Goal: Find contact information: Find contact information

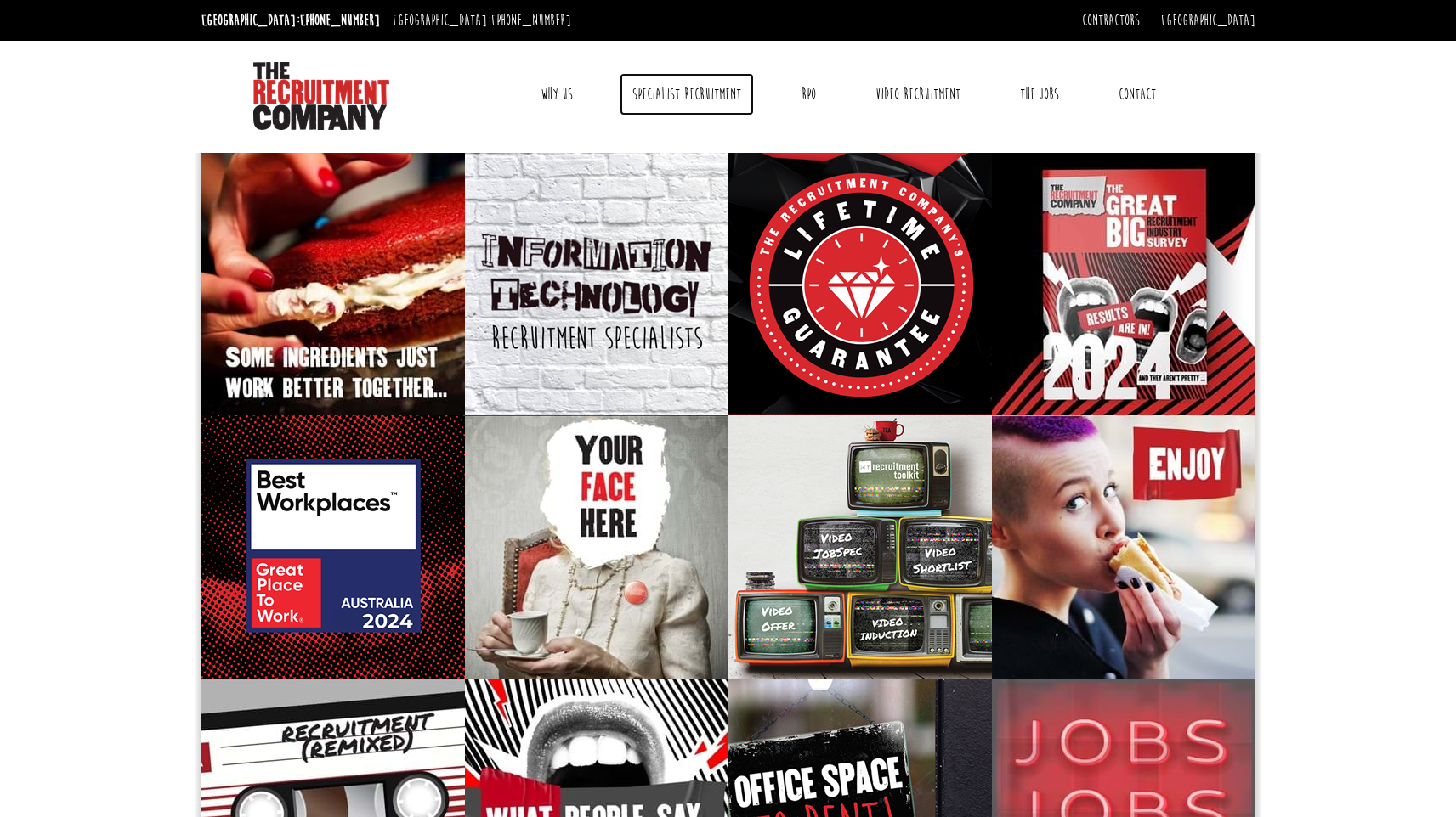
click at [665, 98] on link "Specialist Recruitment" at bounding box center [687, 95] width 134 height 43
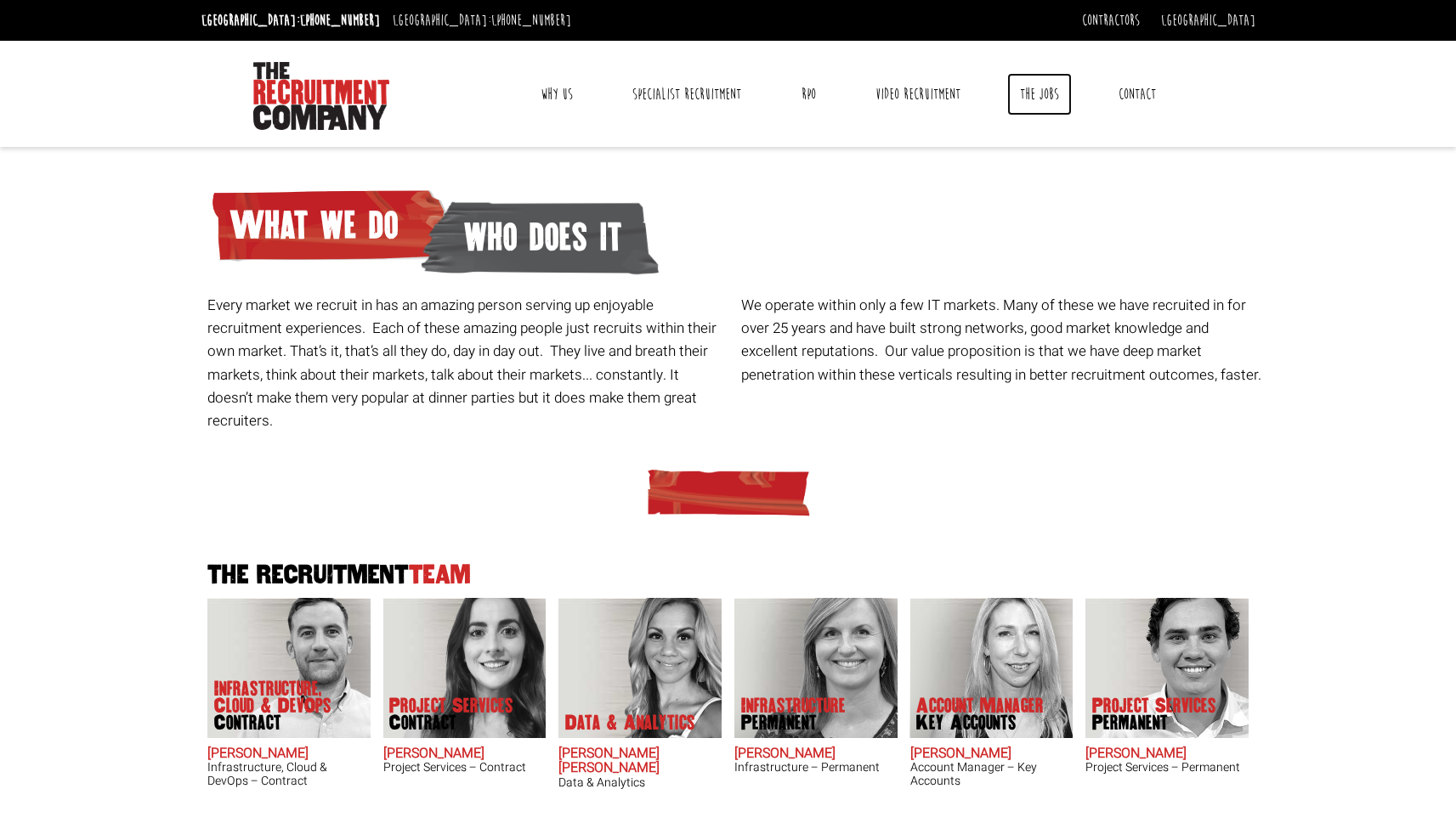
click at [1038, 88] on link "The Jobs" at bounding box center [1039, 95] width 64 height 43
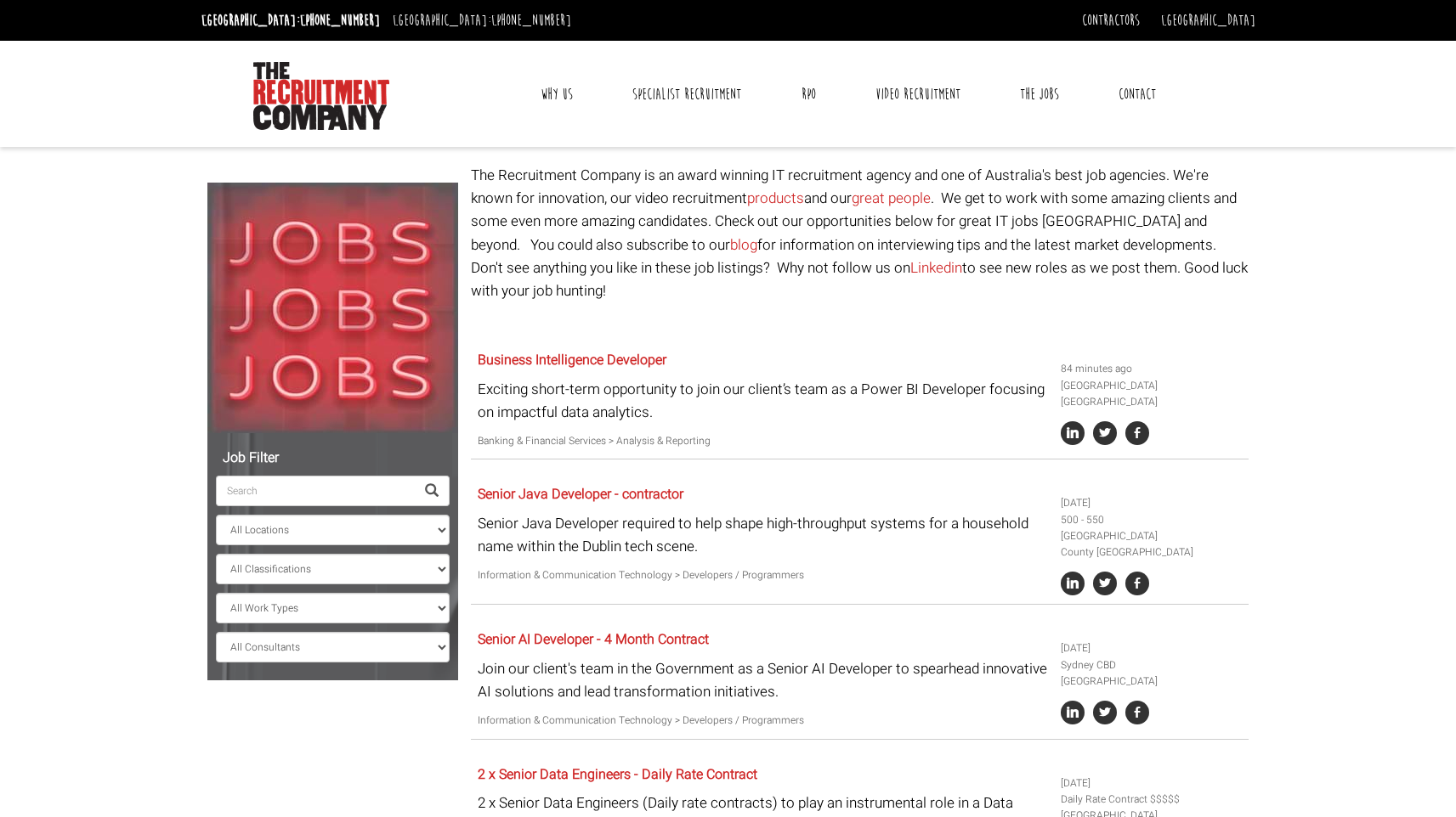
click at [1133, 99] on link "Contact" at bounding box center [1137, 95] width 63 height 43
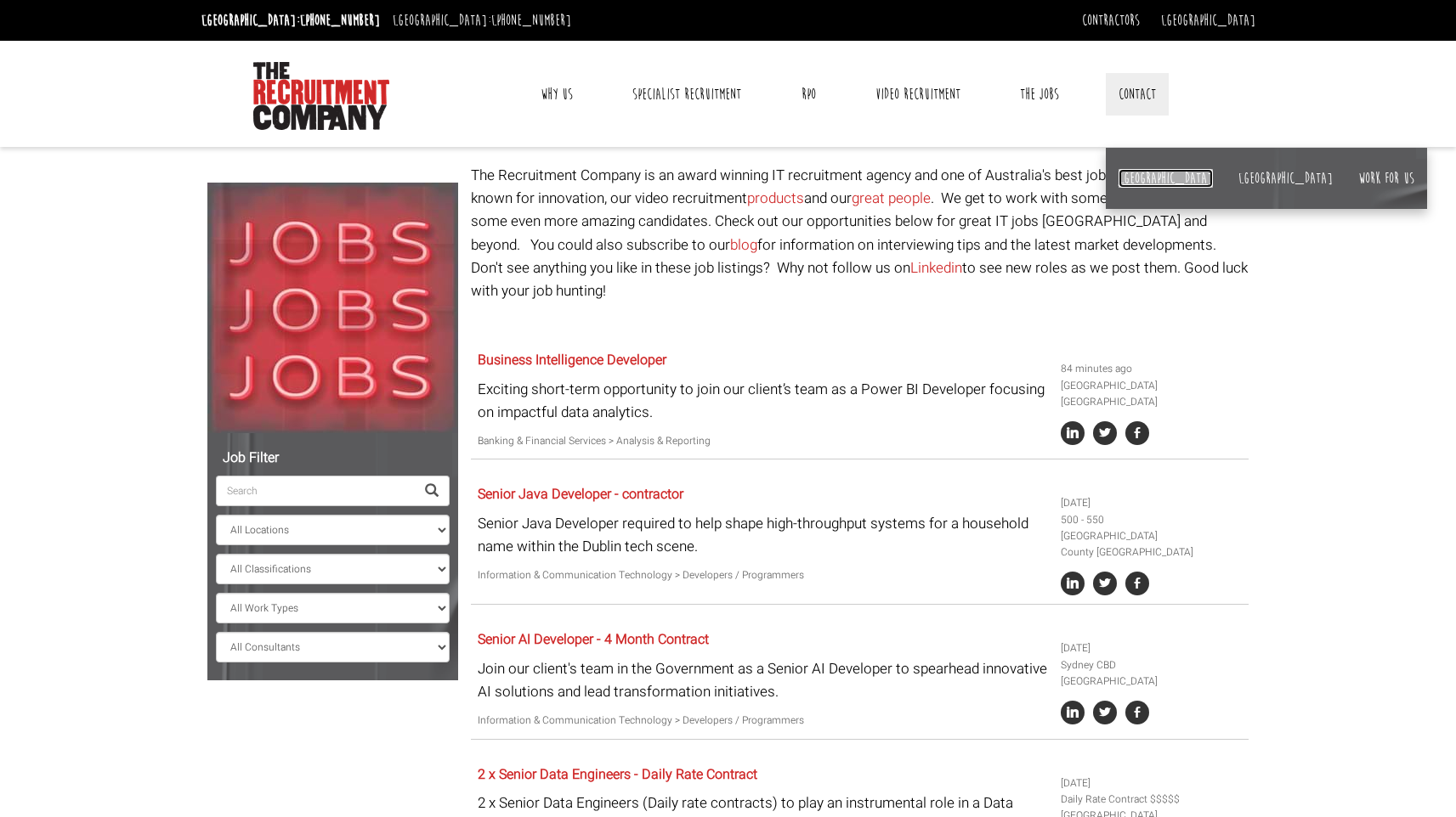
click at [1132, 173] on link "[GEOGRAPHIC_DATA]" at bounding box center [1164, 178] width 94 height 19
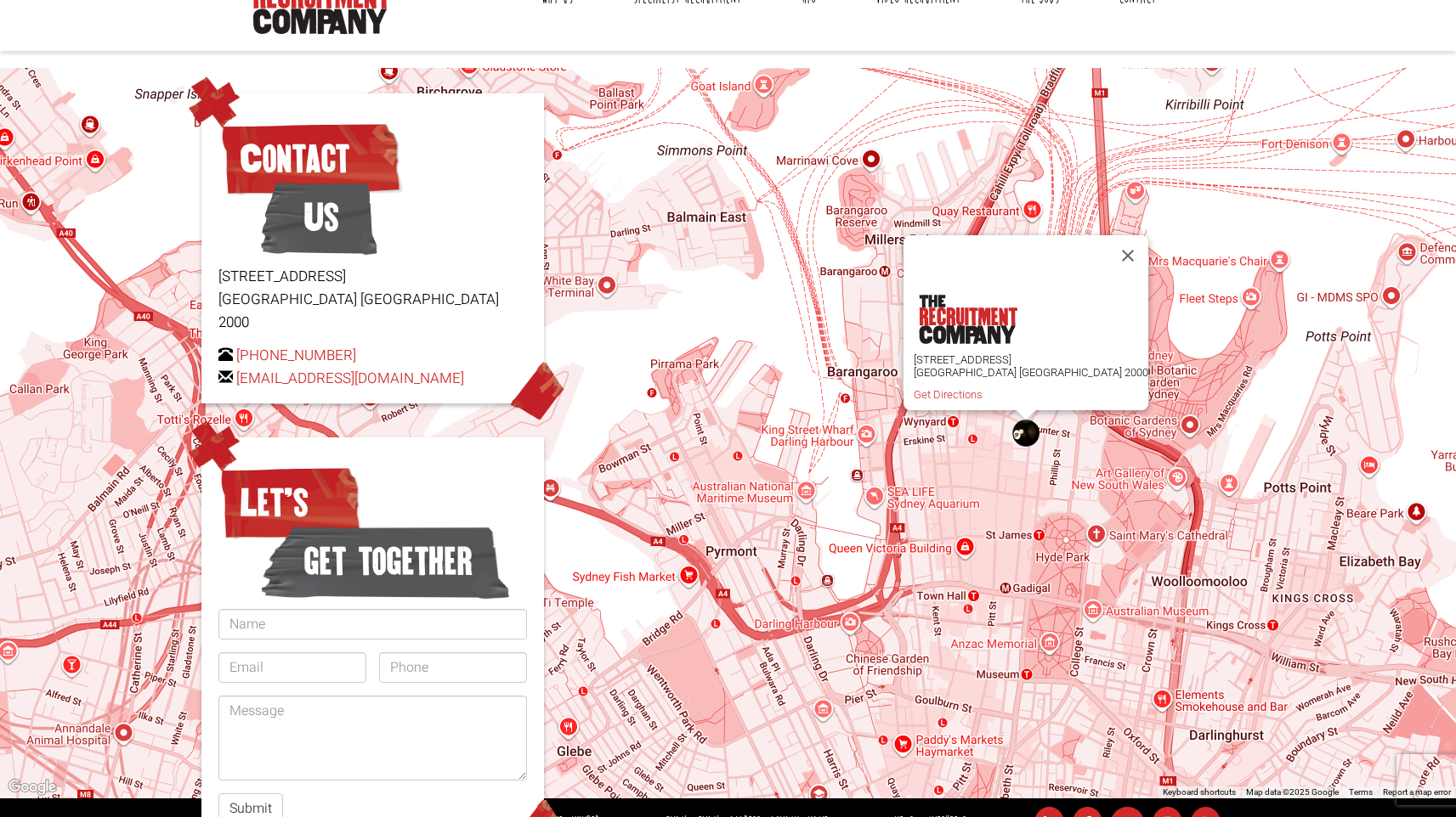
scroll to position [29, 0]
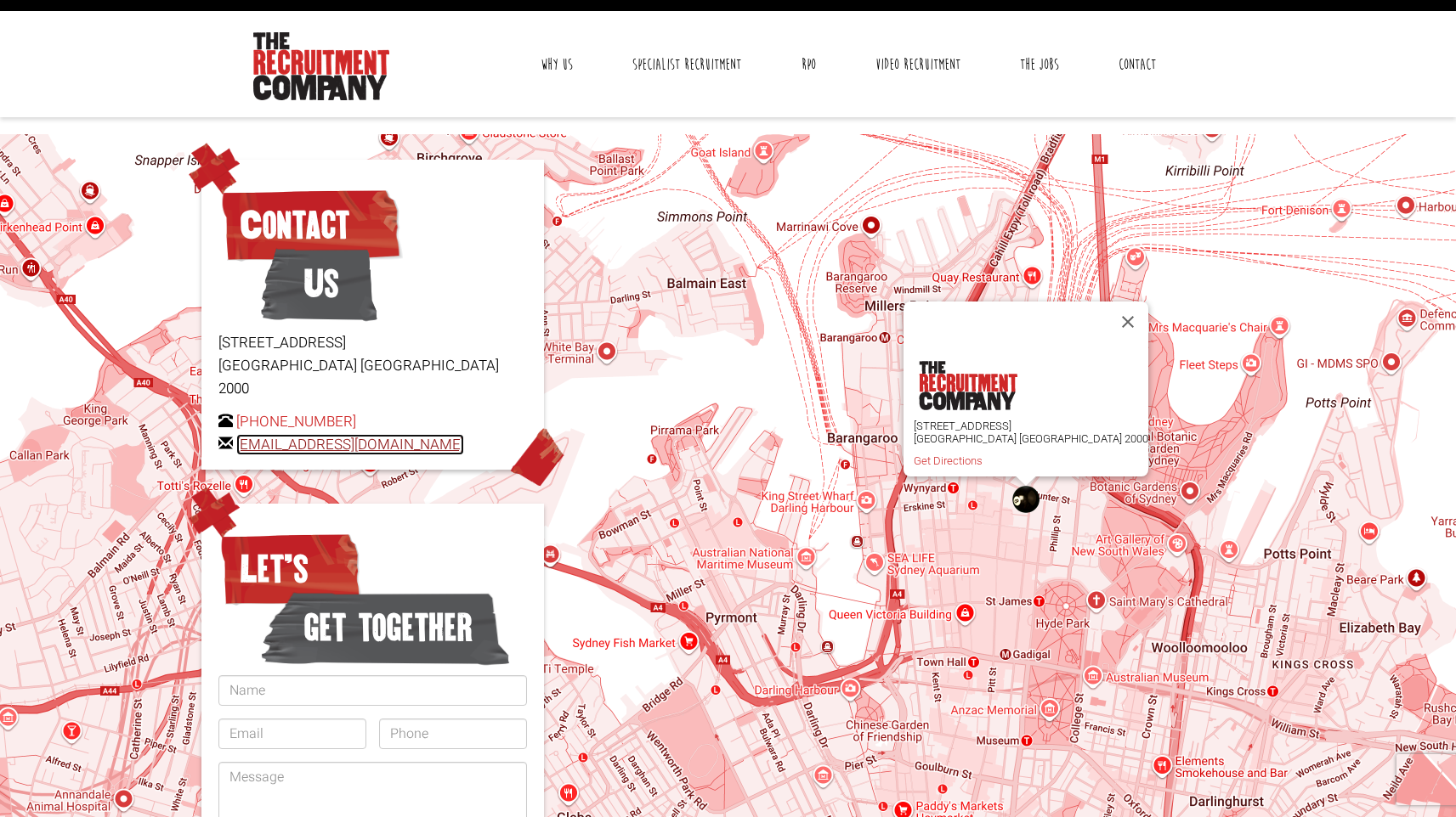
click at [367, 434] on link "[EMAIL_ADDRESS][DOMAIN_NAME]" at bounding box center [350, 445] width 228 height 21
drag, startPoint x: 246, startPoint y: 40, endPoint x: 435, endPoint y: 74, distance: 192.0
click at [435, 74] on div "Toggle navigation Why Us Reviews Awards Why contract through us? News & Blog Sp…" at bounding box center [728, 63] width 1066 height 106
drag, startPoint x: 470, startPoint y: 424, endPoint x: 236, endPoint y: 429, distance: 234.1
click at [236, 429] on p "+61 2 8346 6700 hello@therecruitmentcompany.com" at bounding box center [372, 433] width 309 height 46
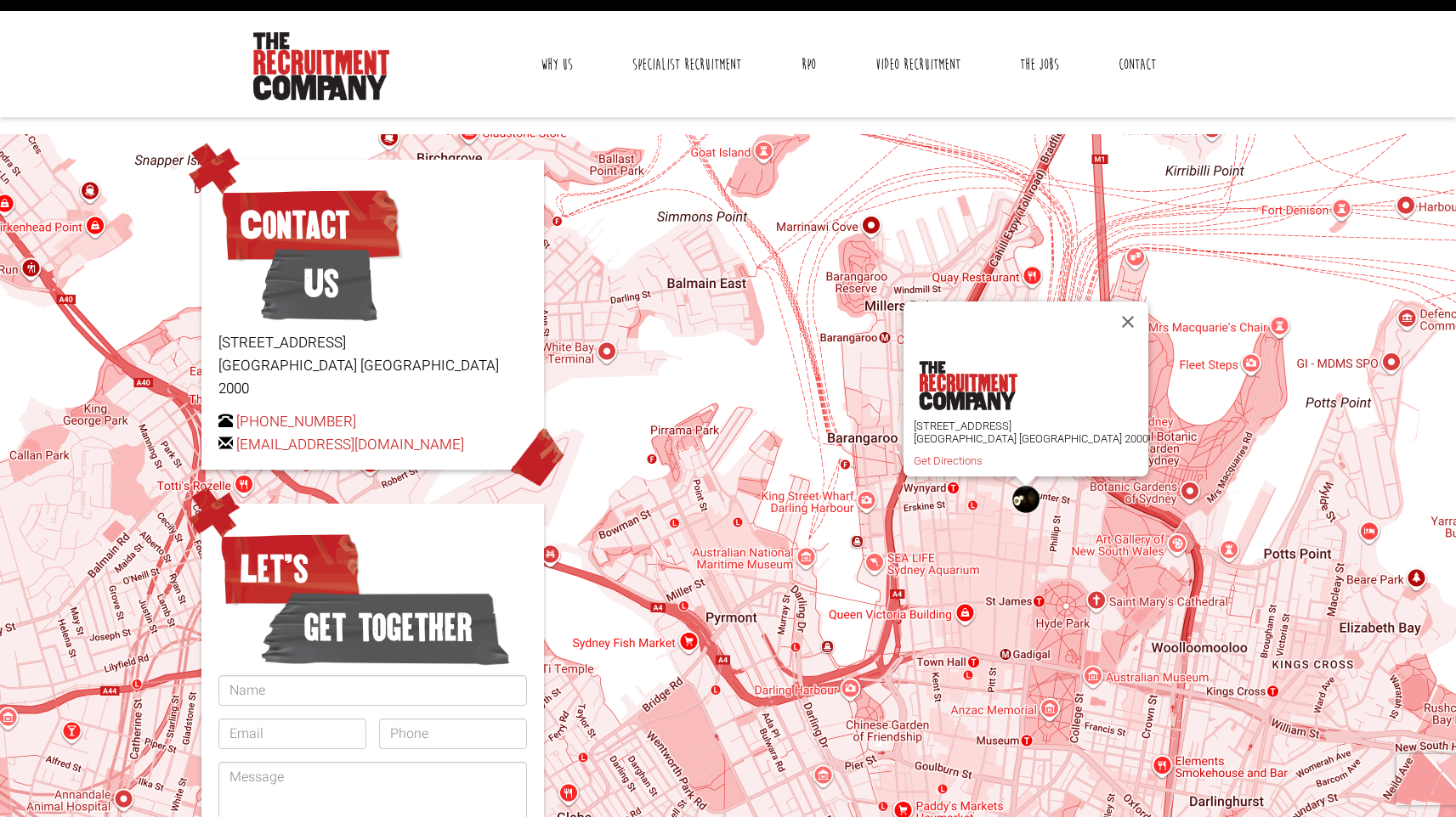
copy link "[EMAIL_ADDRESS][DOMAIN_NAME]"
